Goal: Information Seeking & Learning: Learn about a topic

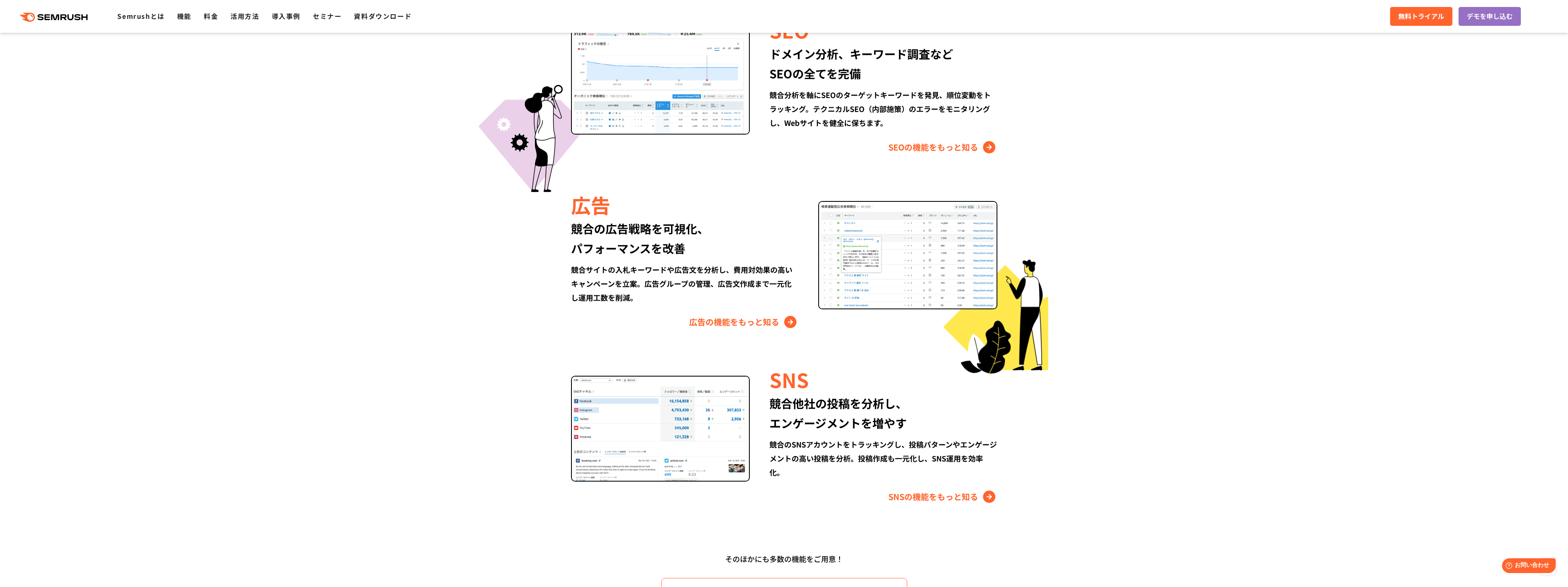
scroll to position [984, 0]
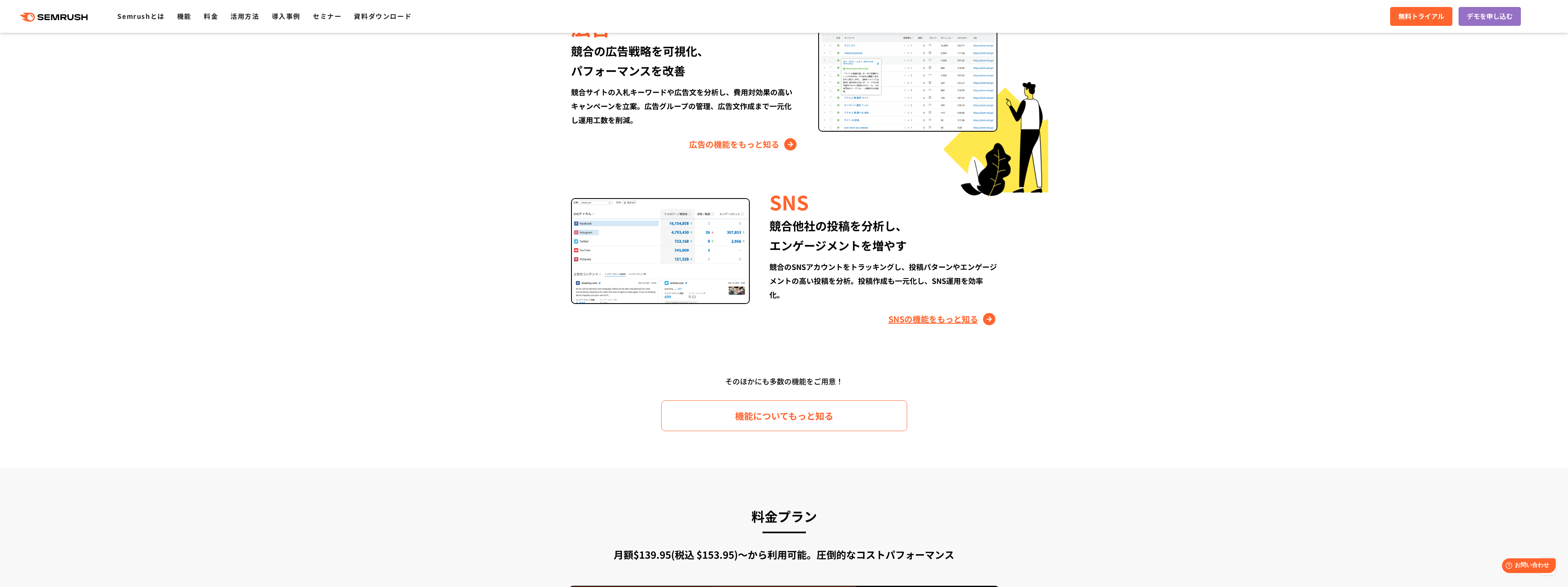
click at [939, 322] on link "SNSの機能をもっと知る" at bounding box center [942, 319] width 109 height 13
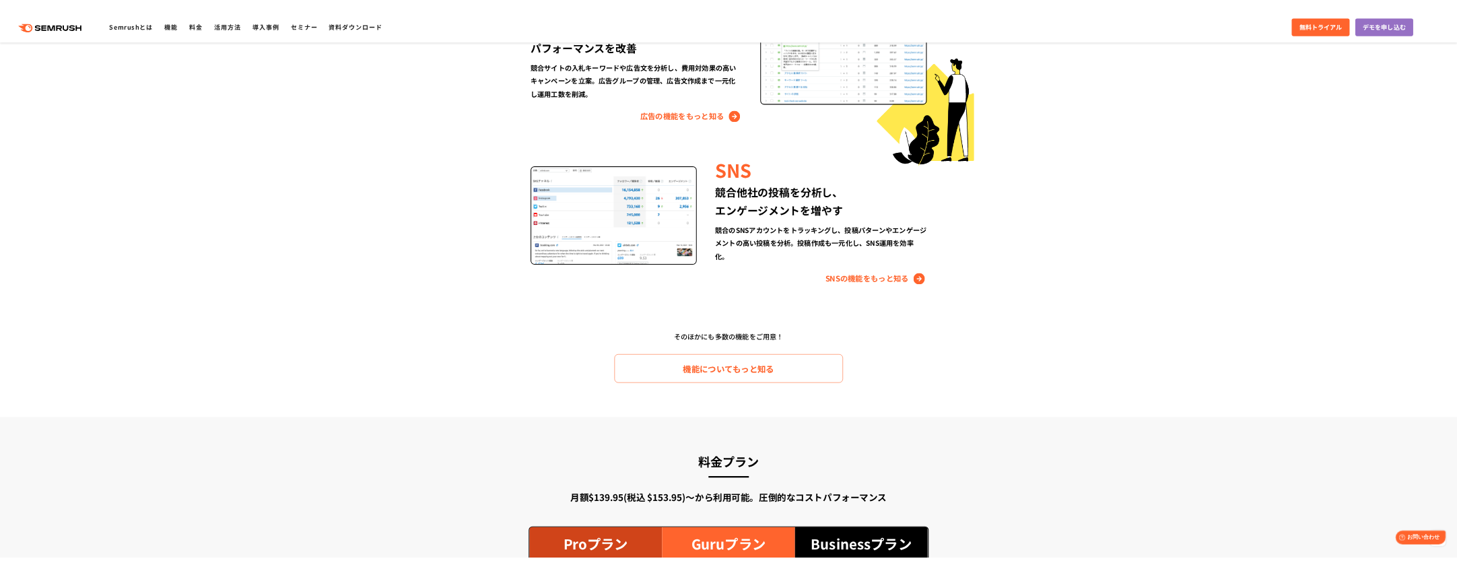
scroll to position [1265, 0]
